Goal: Feedback & Contribution: Leave review/rating

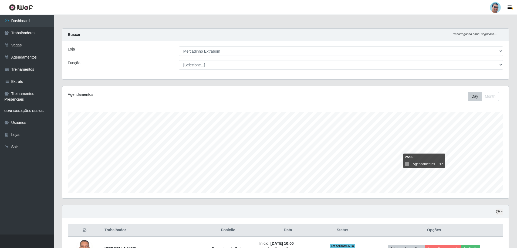
select select "175"
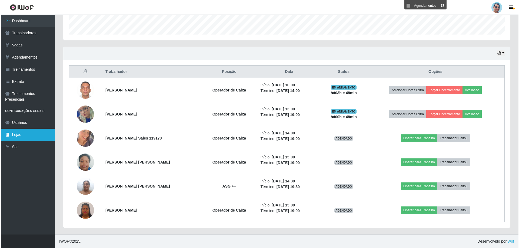
scroll to position [112, 447]
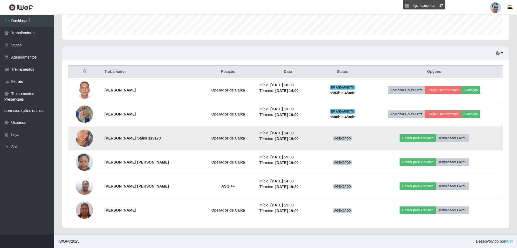
click at [85, 137] on img at bounding box center [84, 138] width 17 height 31
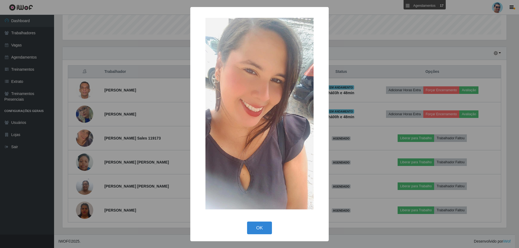
click at [99, 127] on div "× OK Cancel" at bounding box center [259, 124] width 519 height 248
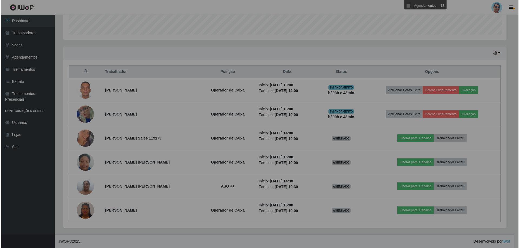
scroll to position [112, 447]
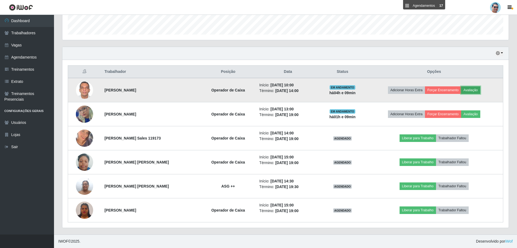
click at [470, 91] on button "Avaliação" at bounding box center [471, 90] width 19 height 8
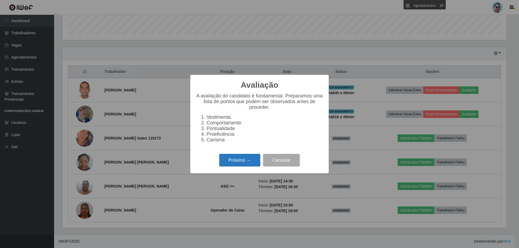
click at [245, 166] on button "Próximo →" at bounding box center [239, 160] width 41 height 13
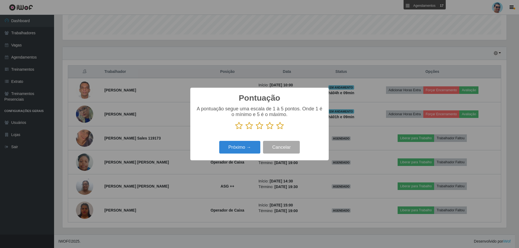
scroll to position [270117, 269785]
click at [279, 127] on icon at bounding box center [280, 126] width 8 height 8
click at [276, 130] on input "radio" at bounding box center [276, 130] width 0 height 0
click at [244, 147] on button "Próximo →" at bounding box center [239, 147] width 41 height 13
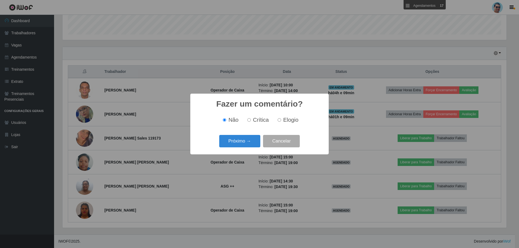
click at [280, 121] on input "Elogio" at bounding box center [280, 120] width 4 height 4
radio input "true"
click at [250, 142] on button "Próximo →" at bounding box center [239, 141] width 41 height 13
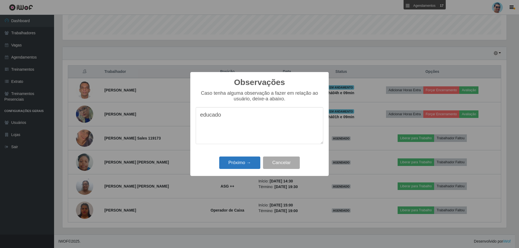
type textarea "educado"
click at [223, 165] on button "Próximo →" at bounding box center [239, 163] width 41 height 13
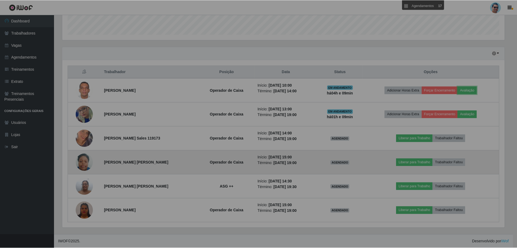
scroll to position [112, 447]
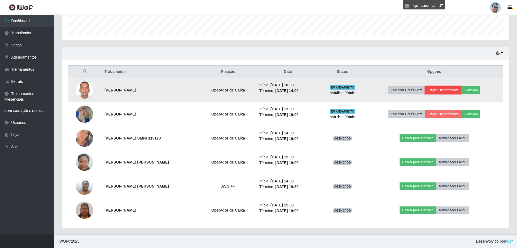
click at [435, 91] on button "Forçar Encerramento" at bounding box center [443, 90] width 36 height 8
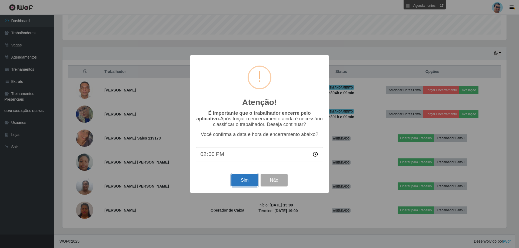
click at [239, 180] on button "Sim" at bounding box center [244, 180] width 26 height 13
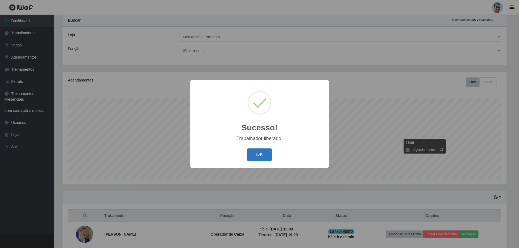
click at [249, 154] on button "OK" at bounding box center [259, 155] width 25 height 13
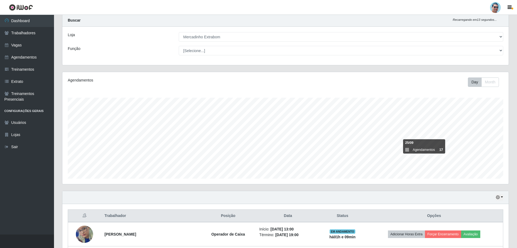
scroll to position [95, 0]
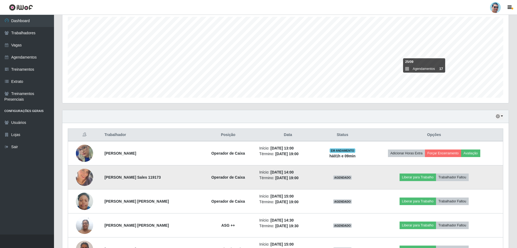
click at [81, 179] on img at bounding box center [84, 177] width 17 height 31
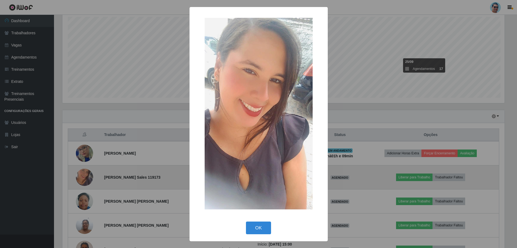
scroll to position [112, 444]
click at [81, 179] on div "× OK Cancel" at bounding box center [259, 124] width 519 height 248
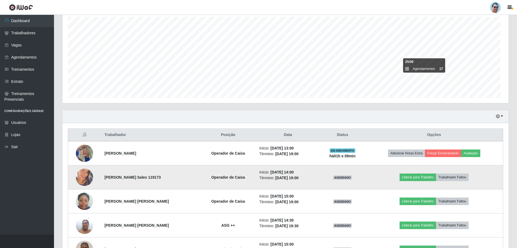
scroll to position [112, 447]
click at [446, 177] on button "Trabalhador Faltou" at bounding box center [452, 178] width 33 height 8
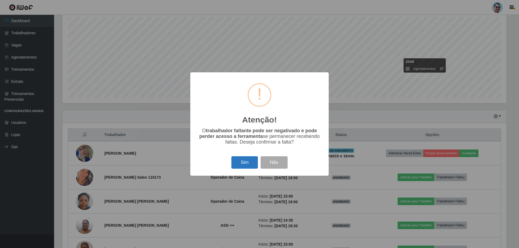
click at [242, 166] on button "Sim" at bounding box center [244, 162] width 26 height 13
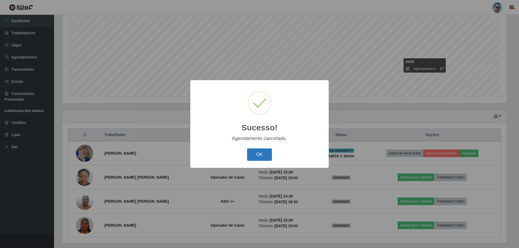
click at [256, 159] on button "OK" at bounding box center [259, 155] width 25 height 13
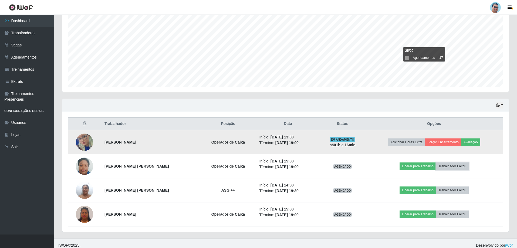
scroll to position [111, 0]
